Goal: Check status: Check status

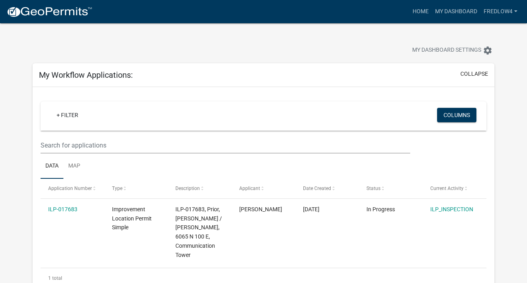
scroll to position [79, 0]
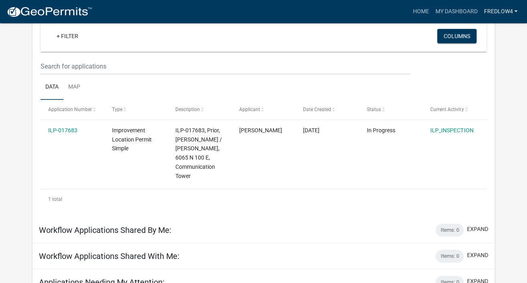
click at [514, 12] on link "fredlow4" at bounding box center [500, 11] width 40 height 15
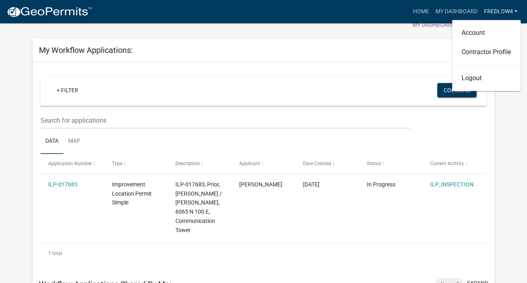
scroll to position [0, 0]
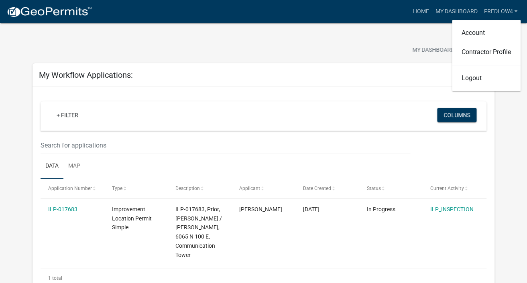
click at [270, 33] on div "My Dashboard Settings settings" at bounding box center [263, 41] width 474 height 37
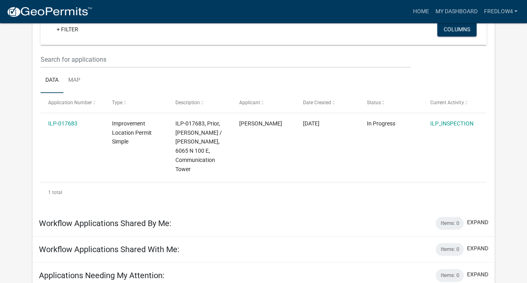
scroll to position [40, 0]
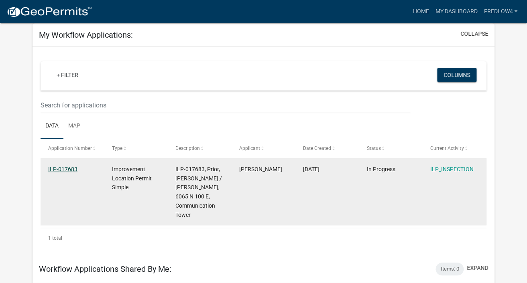
click at [69, 171] on link "ILP-017683" at bounding box center [62, 169] width 29 height 6
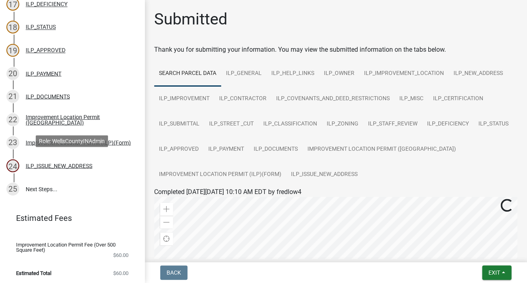
scroll to position [471, 0]
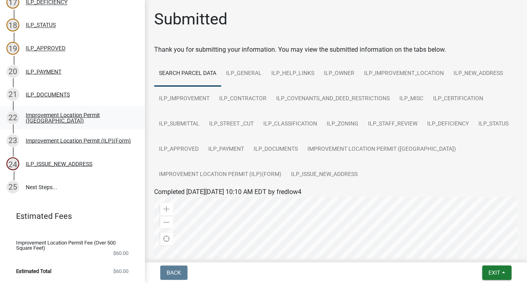
click at [90, 117] on div "Improvement Location Permit ([GEOGRAPHIC_DATA])" at bounding box center [79, 117] width 106 height 11
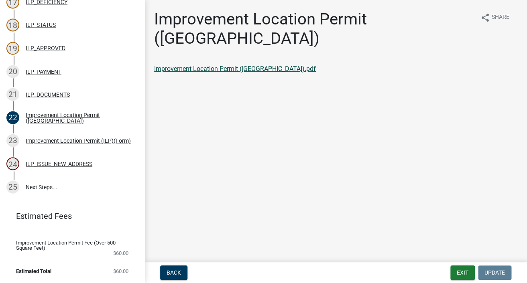
click at [216, 65] on link "Improvement Location Permit ([GEOGRAPHIC_DATA]).pdf" at bounding box center [235, 69] width 162 height 8
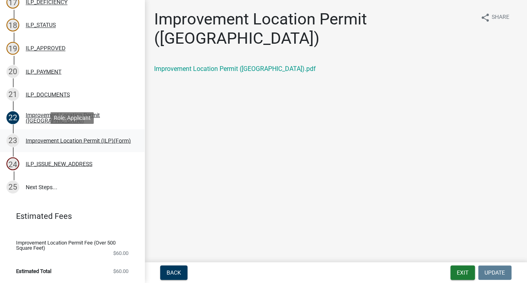
click at [73, 139] on div "Improvement Location Permit (ILP)(Form)" at bounding box center [78, 141] width 105 height 6
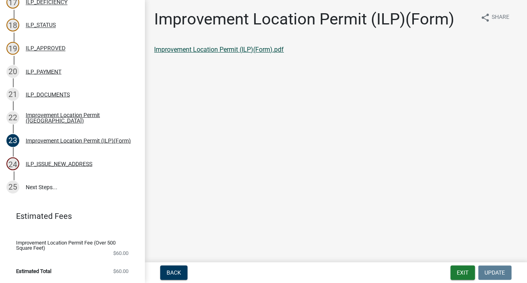
click at [234, 52] on link "Improvement Location Permit (ILP)(Form).pdf" at bounding box center [219, 50] width 130 height 8
drag, startPoint x: 463, startPoint y: 269, endPoint x: 462, endPoint y: 261, distance: 8.9
click at [463, 269] on button "Exit" at bounding box center [462, 273] width 24 height 14
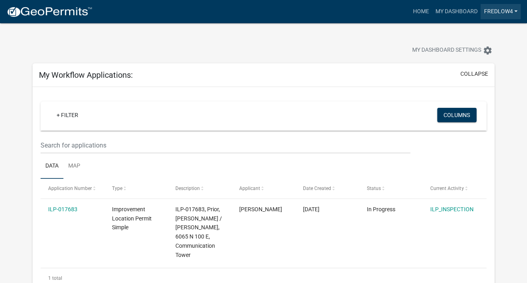
click at [494, 13] on link "fredlow4" at bounding box center [500, 11] width 40 height 15
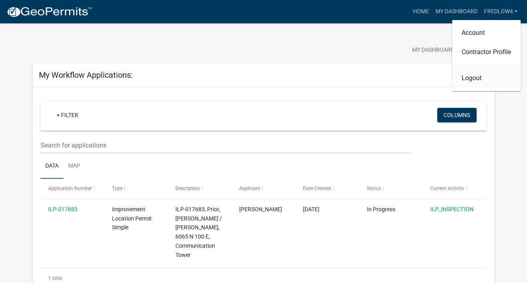
click at [482, 77] on link "Logout" at bounding box center [486, 78] width 69 height 19
